Goal: Use online tool/utility: Use online tool/utility

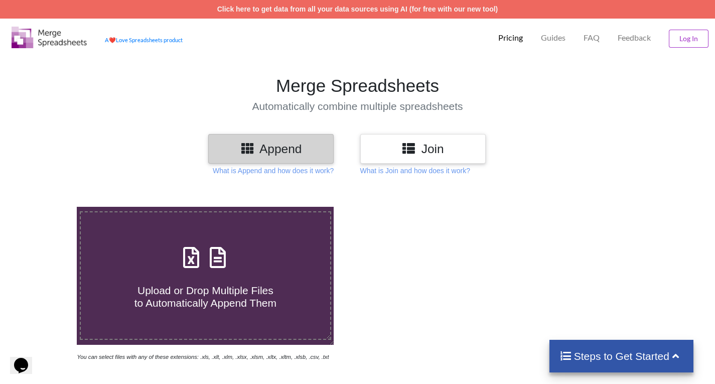
click at [214, 280] on h4 "Upload or Drop Multiple Files to Automatically Append Them" at bounding box center [206, 291] width 250 height 38
click at [48, 207] on input "Upload or Drop Multiple Files to Automatically Append Them" at bounding box center [48, 207] width 0 height 0
type input "C:\fakepath\APICET 2025-26 Freezed Phase 2 (1).xlsx"
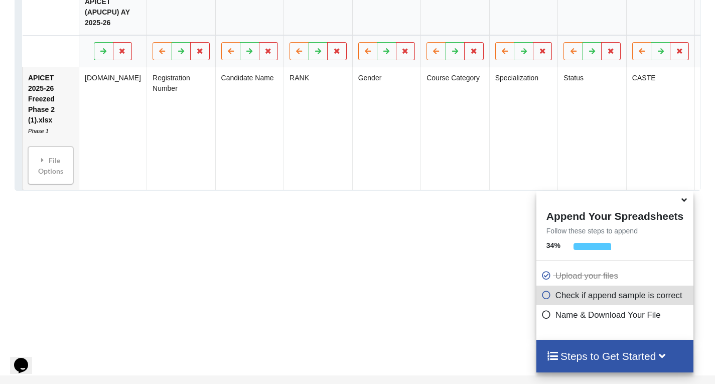
scroll to position [594, 0]
click at [667, 125] on td "CASTE" at bounding box center [660, 128] width 69 height 122
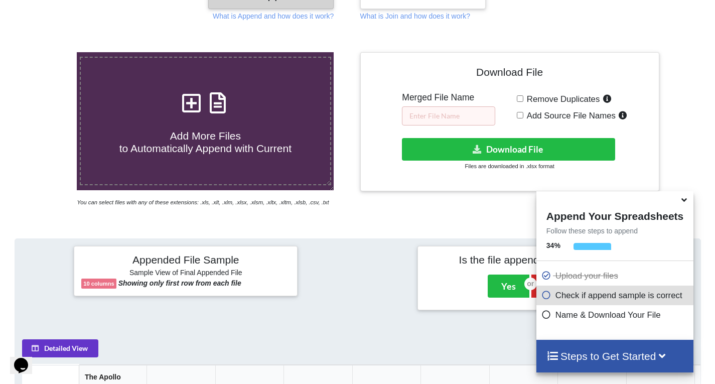
scroll to position [125, 0]
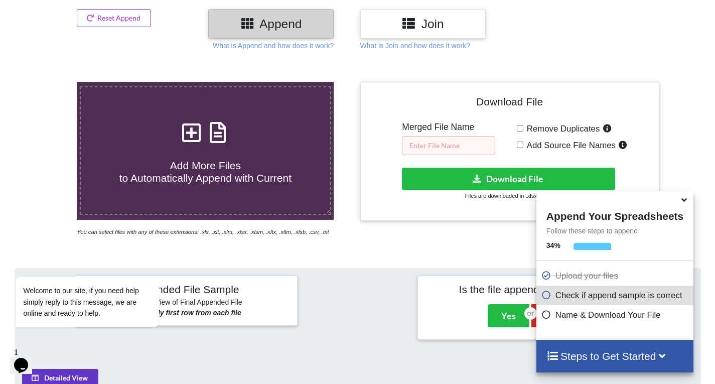
click at [455, 145] on input "text" at bounding box center [448, 145] width 93 height 19
type input "F"
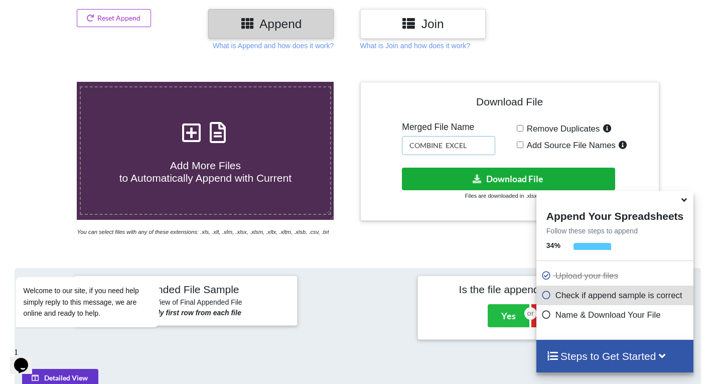
type input "COMBINE EXCEL"
click at [483, 183] on button "Download File" at bounding box center [508, 179] width 213 height 23
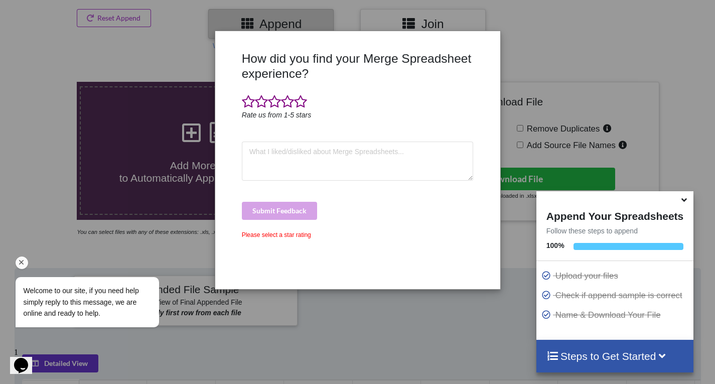
click at [96, 302] on span "Welcome to our site, if you need help simply reply to this message, we are onli…" at bounding box center [81, 302] width 115 height 31
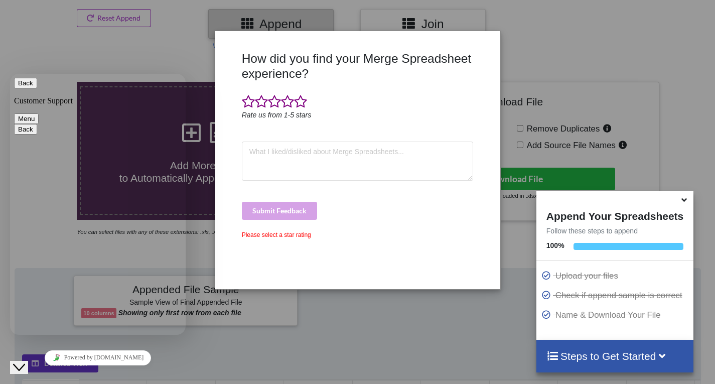
drag, startPoint x: 170, startPoint y: 44, endPoint x: 376, endPoint y: 129, distance: 223.7
click at [177, 50] on div "How did you find your Merge Spreadsheet experience? Rate us from 1-5 stars Subm…" at bounding box center [357, 192] width 715 height 384
click at [674, 124] on div "How did you find your Merge Spreadsheet experience? Rate us from 1-5 stars Subm…" at bounding box center [357, 192] width 715 height 384
click at [45, 15] on div "How did you find your Merge Spreadsheet experience? Rate us from 1-5 stars Subm…" at bounding box center [357, 192] width 715 height 384
